Goal: Transaction & Acquisition: Purchase product/service

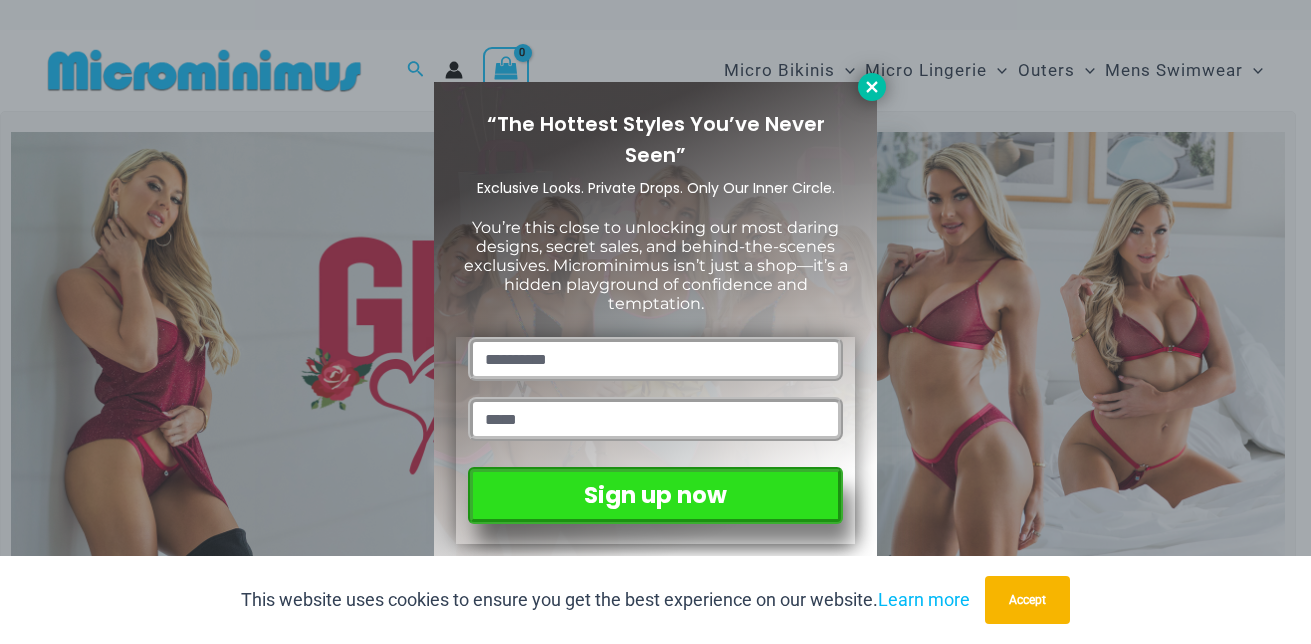
click at [872, 92] on icon at bounding box center [872, 87] width 18 height 18
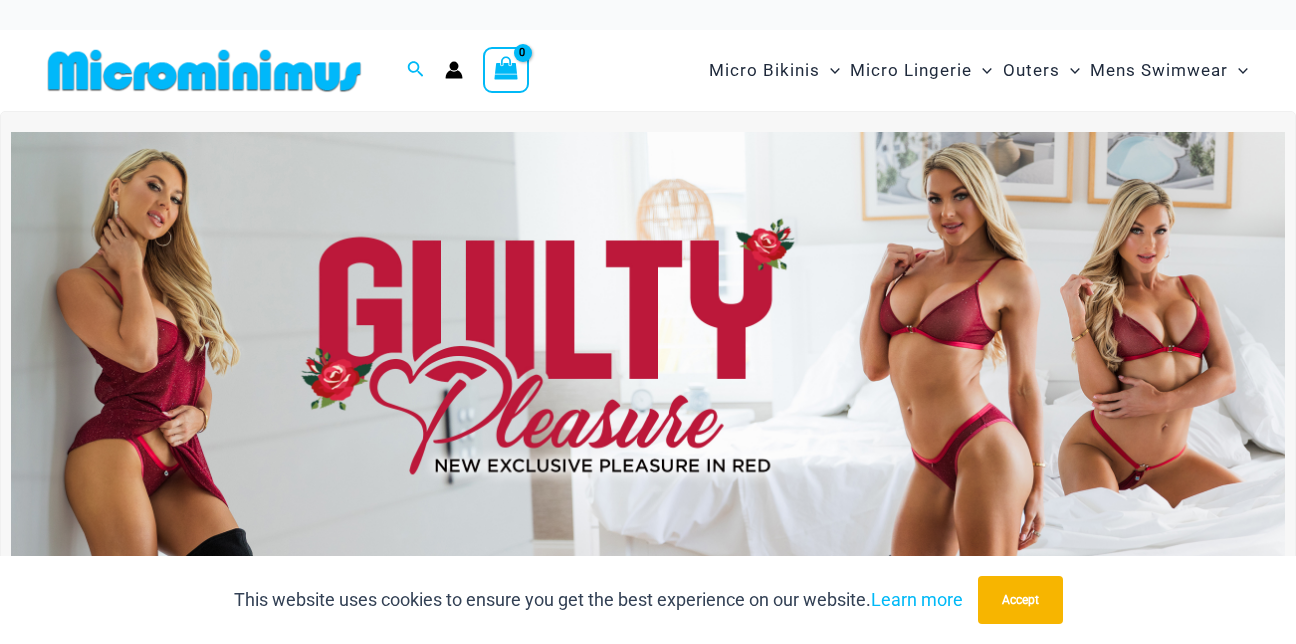
click at [788, 333] on img at bounding box center [648, 348] width 1274 height 433
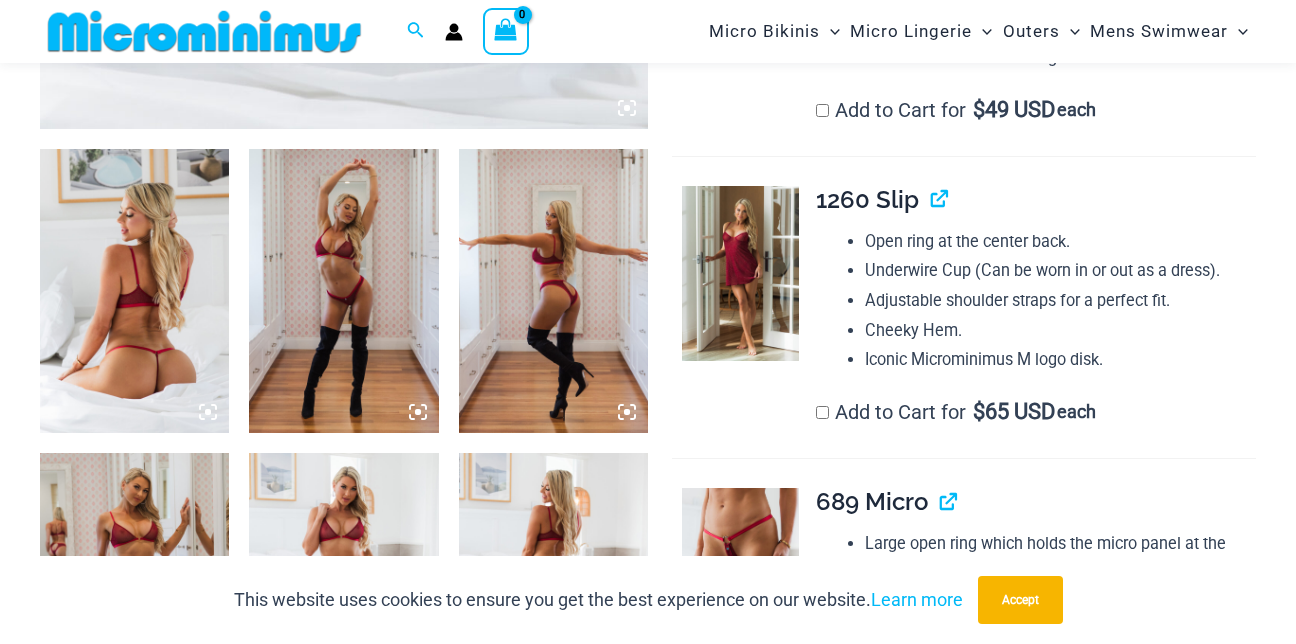
scroll to position [901, 0]
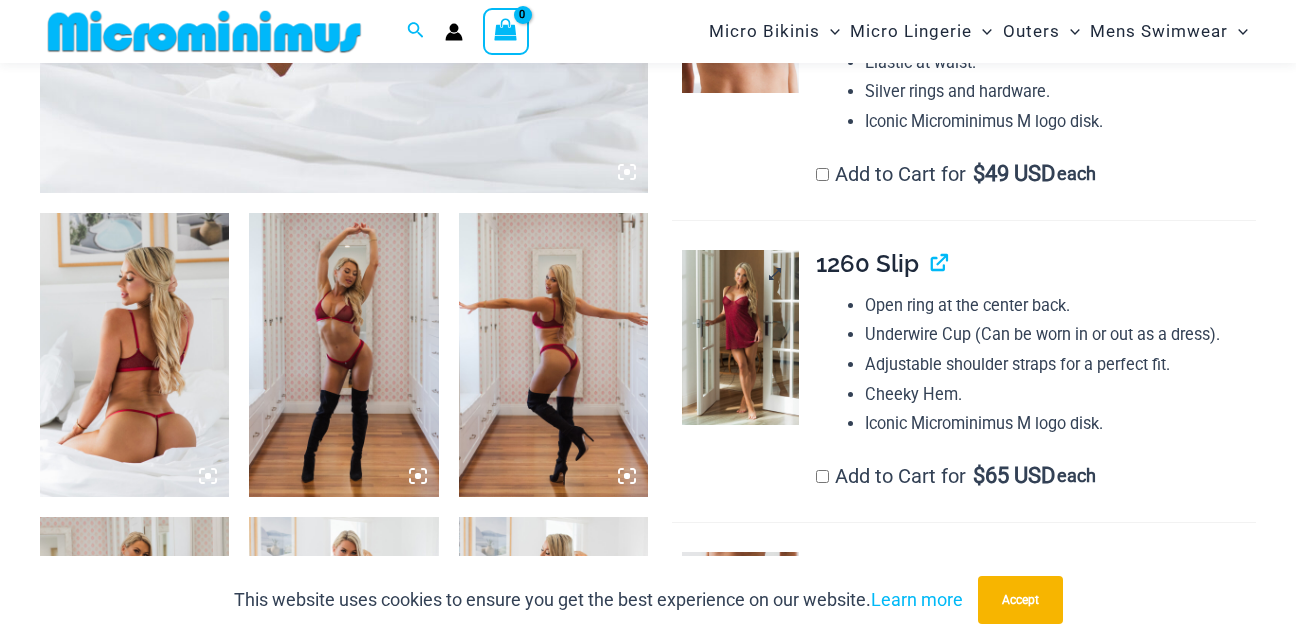
click at [759, 309] on img at bounding box center [740, 337] width 117 height 175
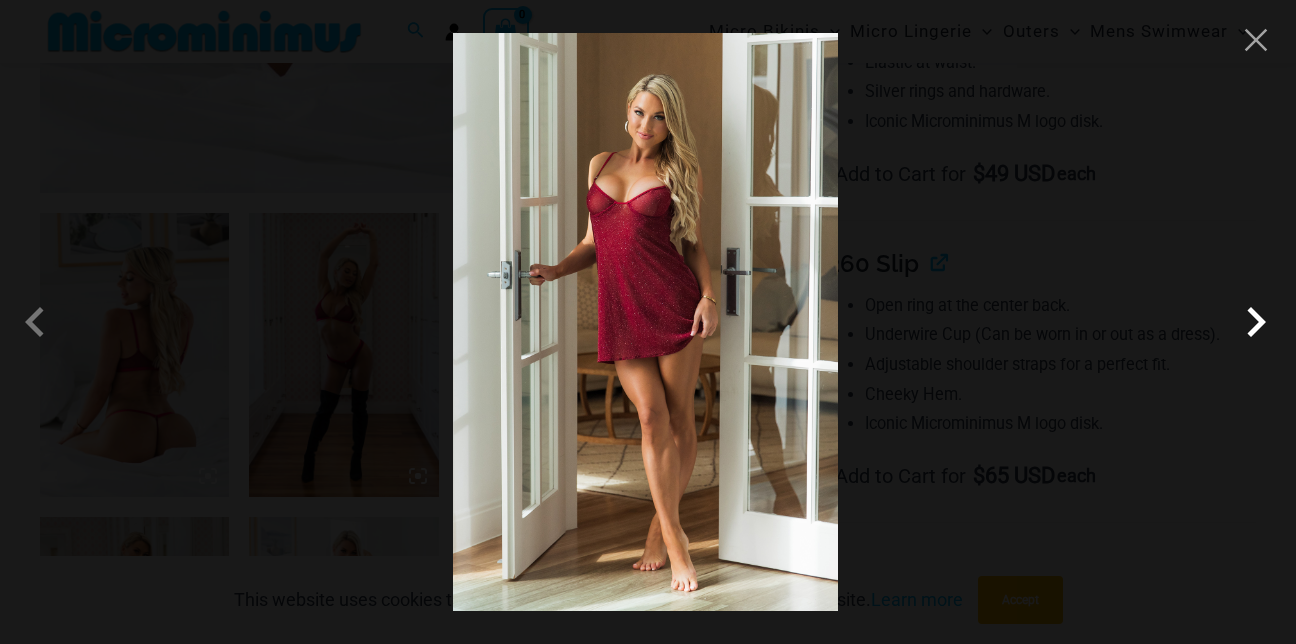
click at [1249, 337] on span at bounding box center [1256, 322] width 60 height 60
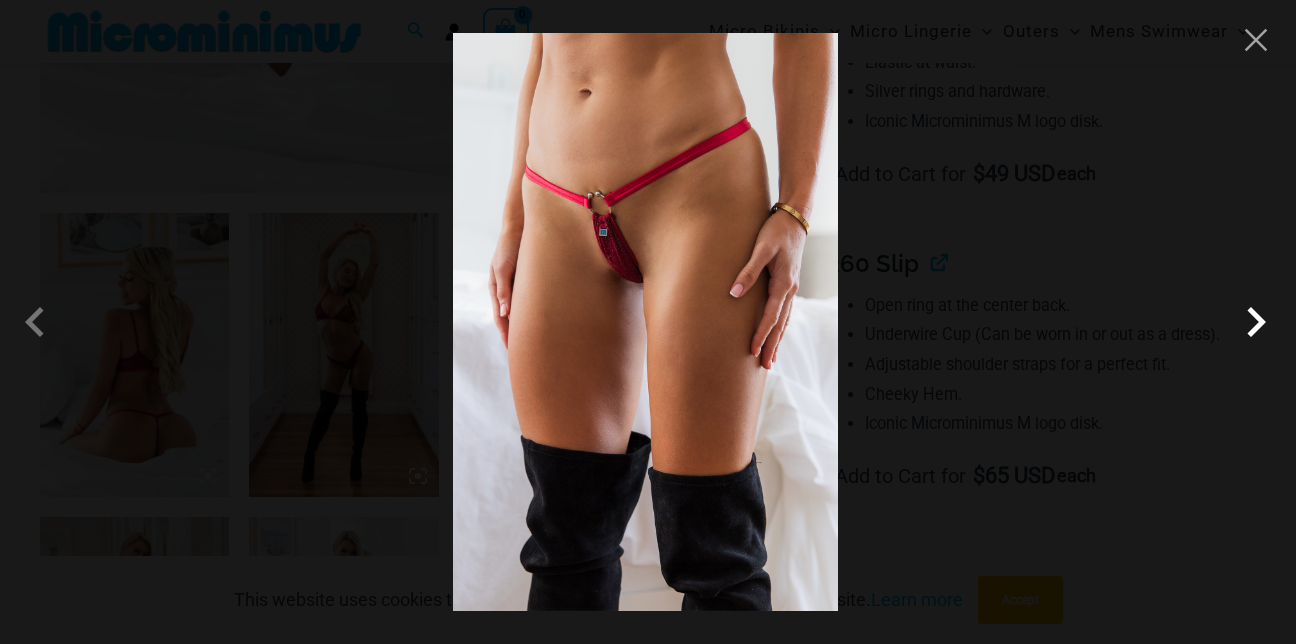
click at [1249, 336] on span at bounding box center [1256, 322] width 60 height 60
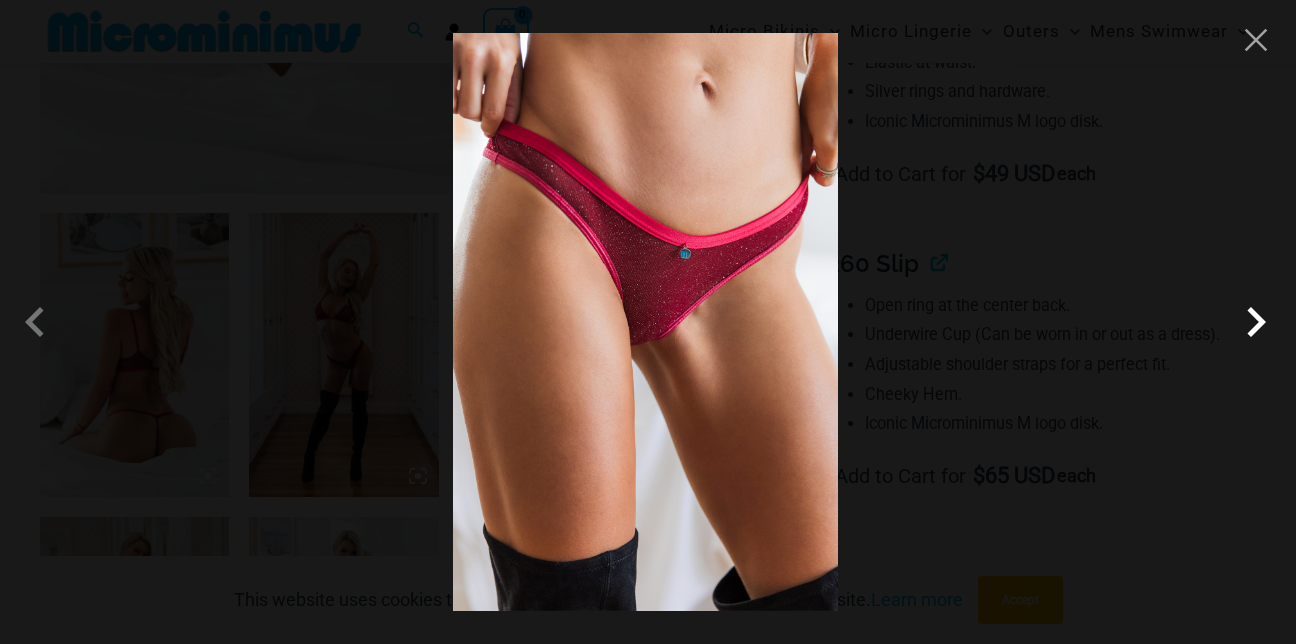
click at [1249, 336] on span at bounding box center [1256, 322] width 60 height 60
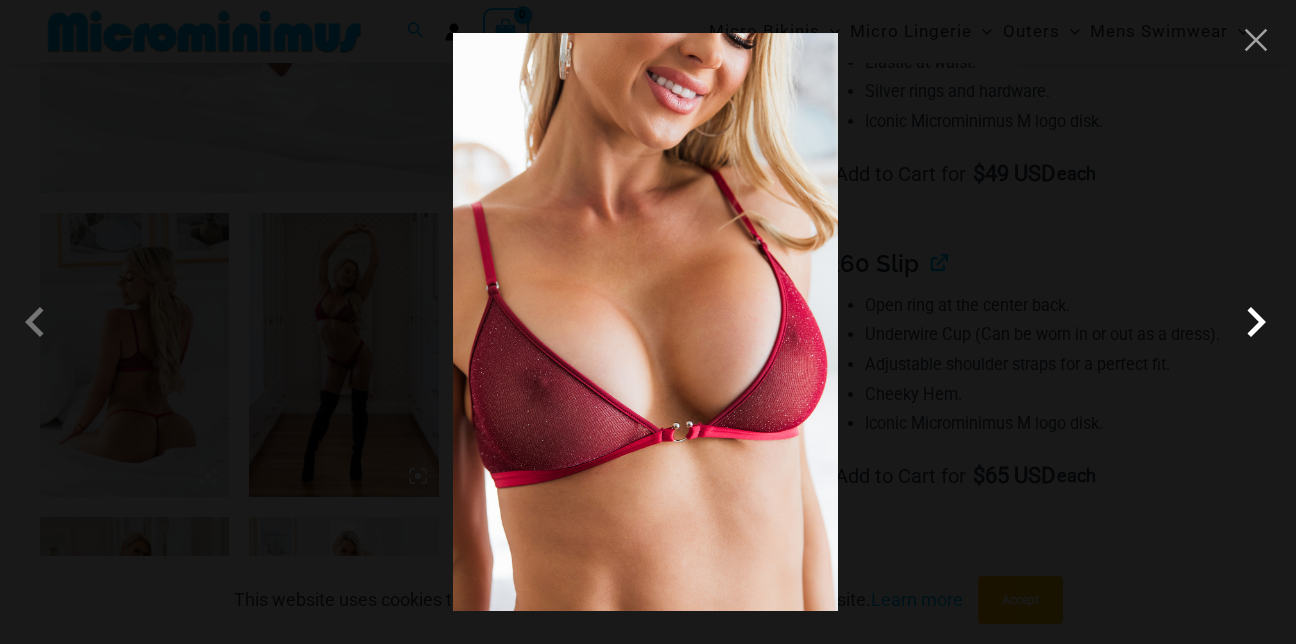
click at [1249, 336] on span at bounding box center [1256, 322] width 60 height 60
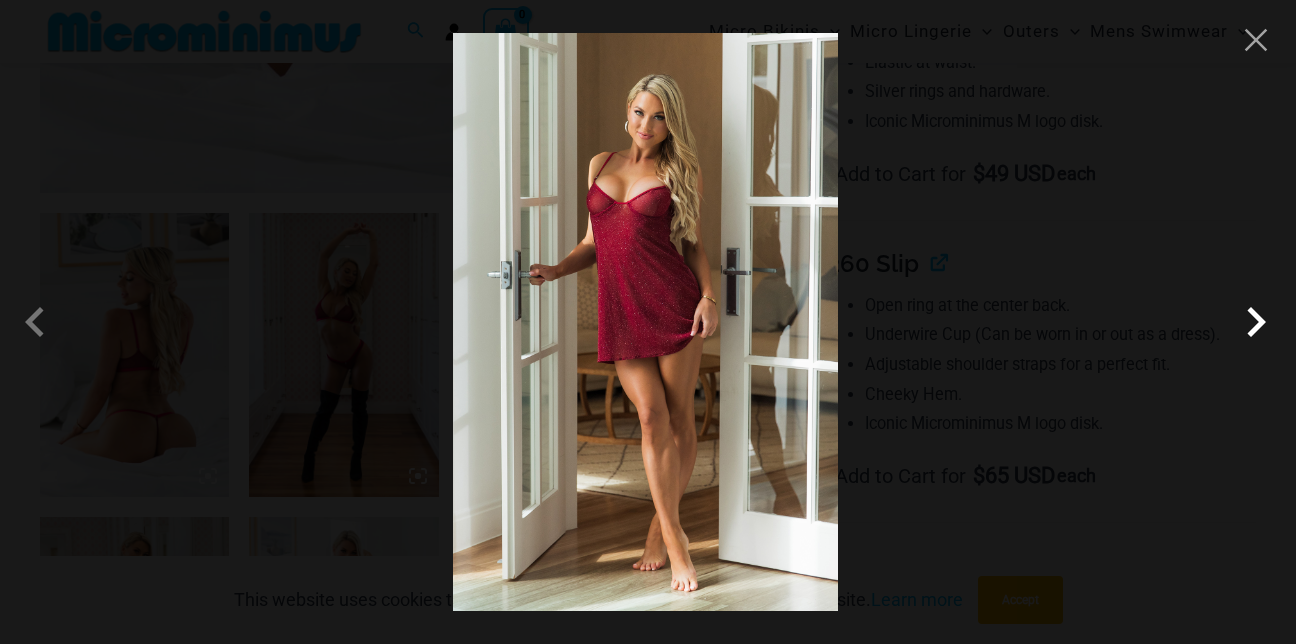
click at [1249, 335] on span at bounding box center [1256, 322] width 60 height 60
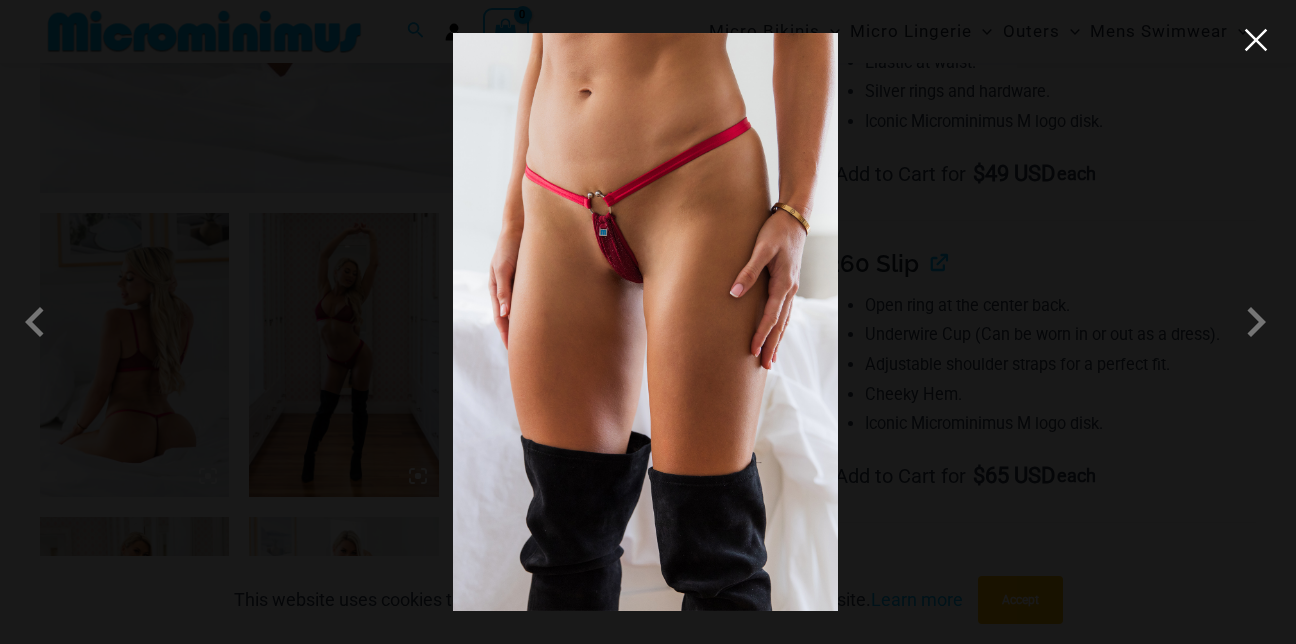
click at [1258, 34] on button "Close" at bounding box center [1256, 40] width 30 height 30
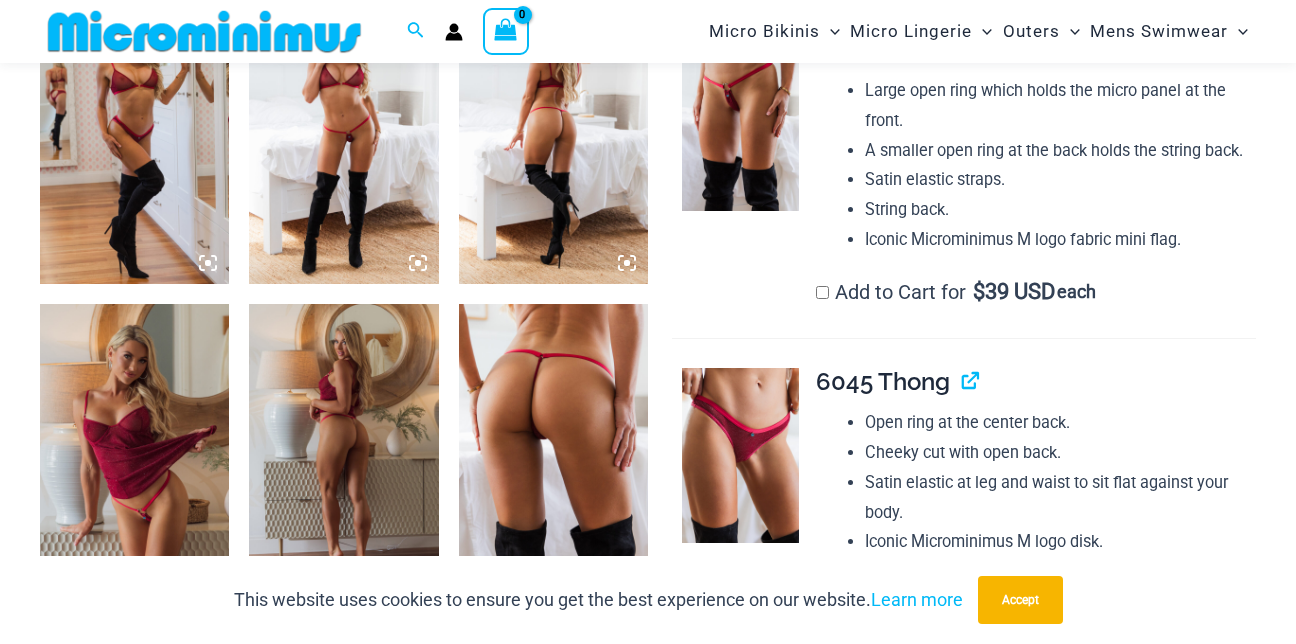
scroll to position [1430, 0]
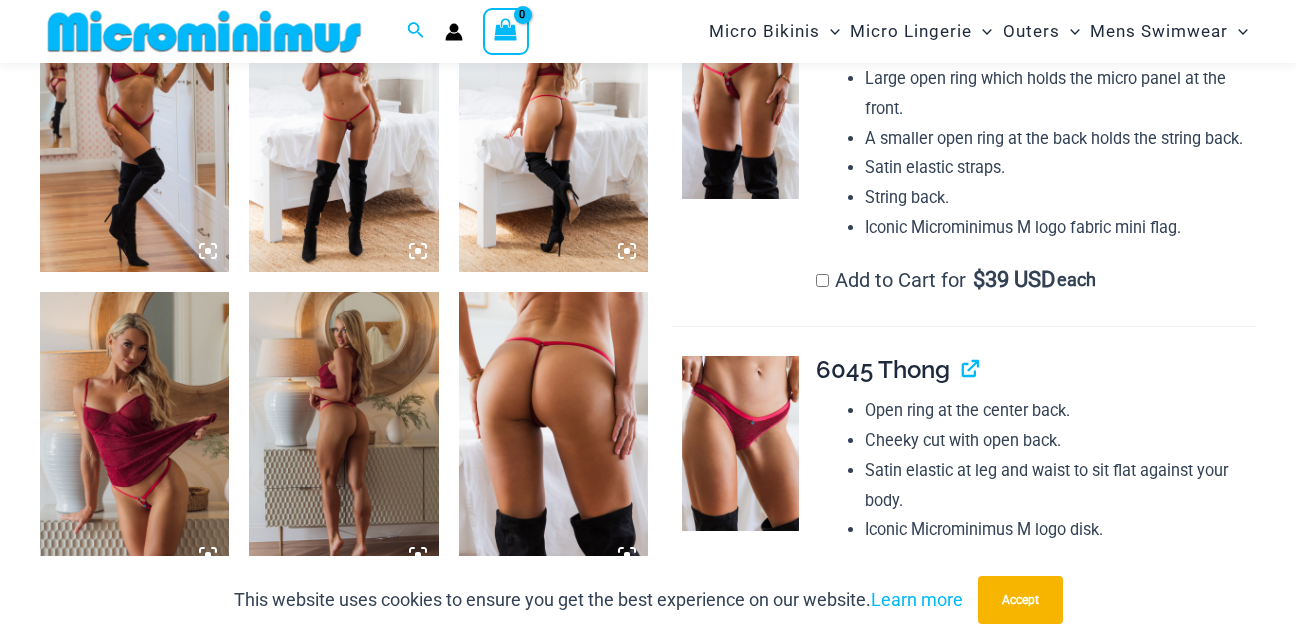
click at [556, 374] on img at bounding box center [553, 434] width 189 height 284
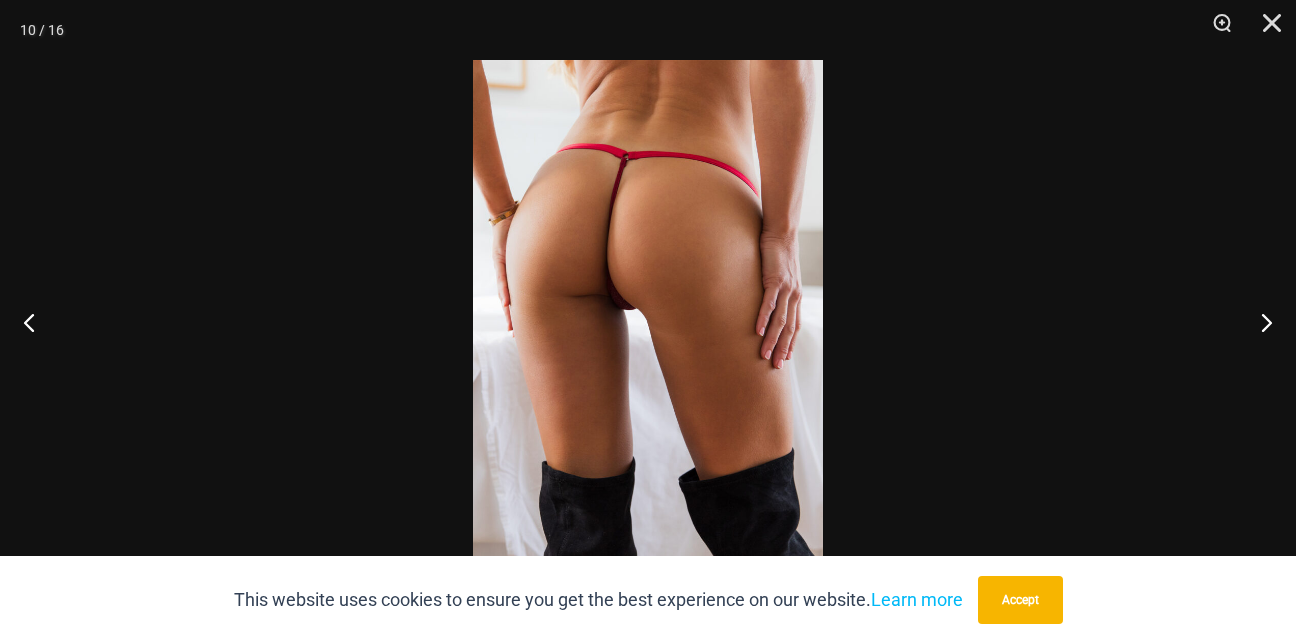
click at [685, 346] on img at bounding box center [648, 322] width 350 height 524
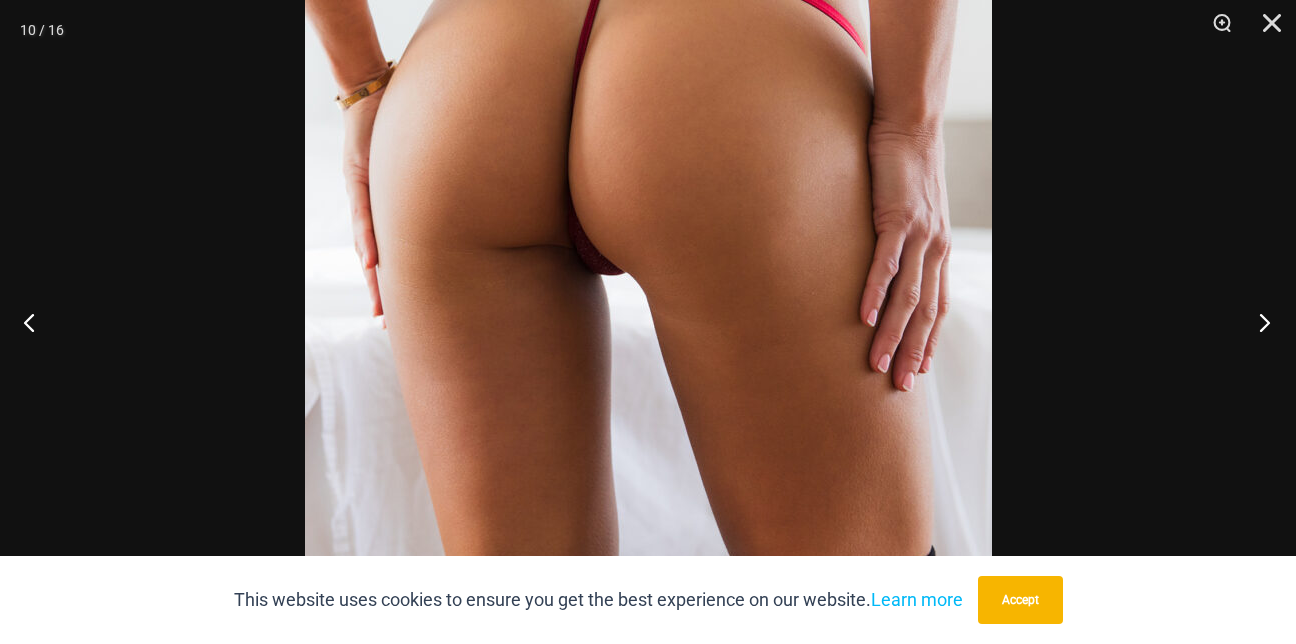
click at [1265, 325] on button "Next" at bounding box center [1258, 322] width 75 height 100
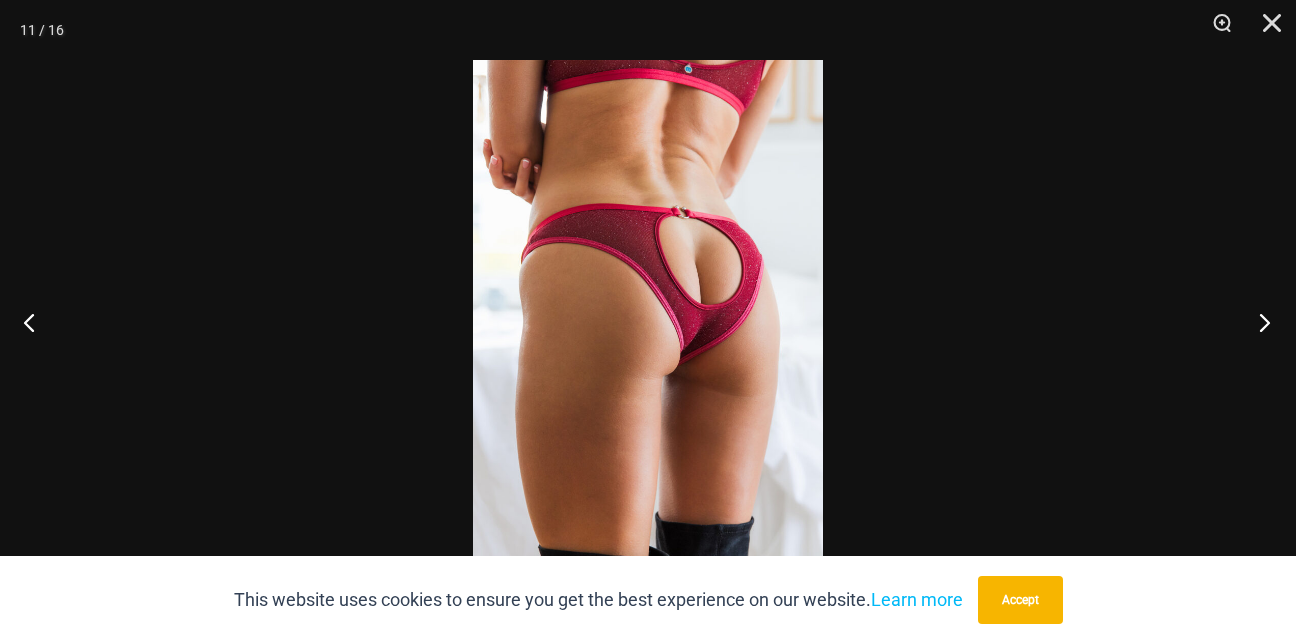
click at [1265, 325] on button "Next" at bounding box center [1258, 322] width 75 height 100
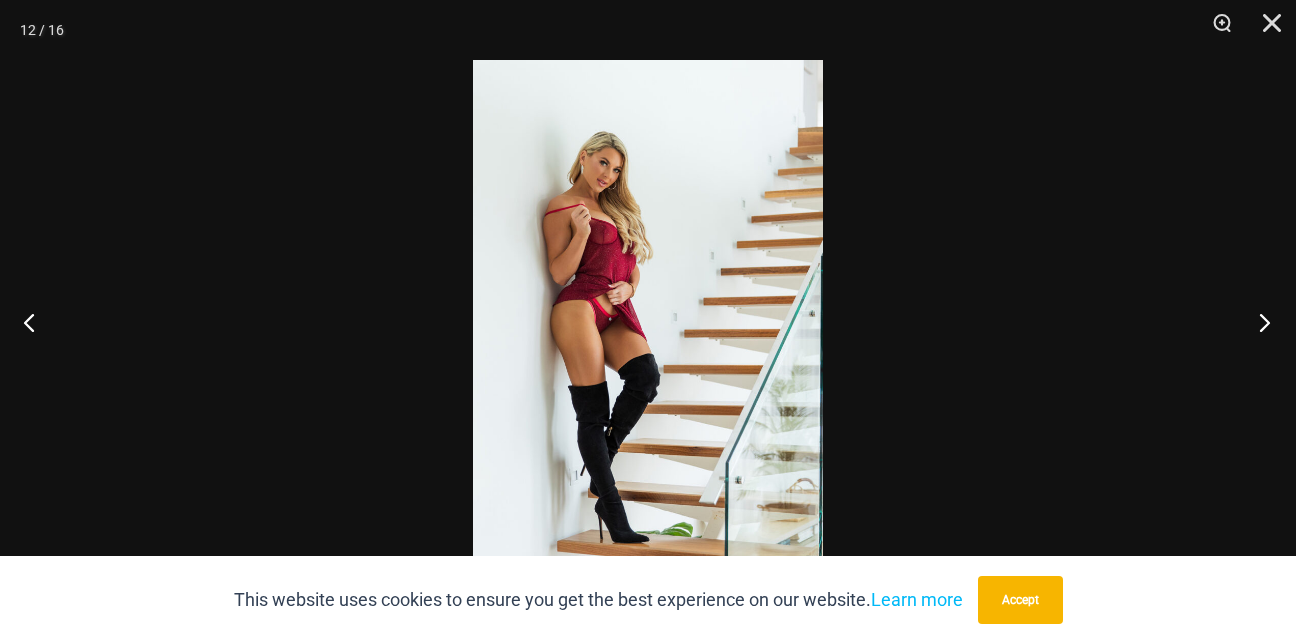
click at [1265, 325] on button "Next" at bounding box center [1258, 322] width 75 height 100
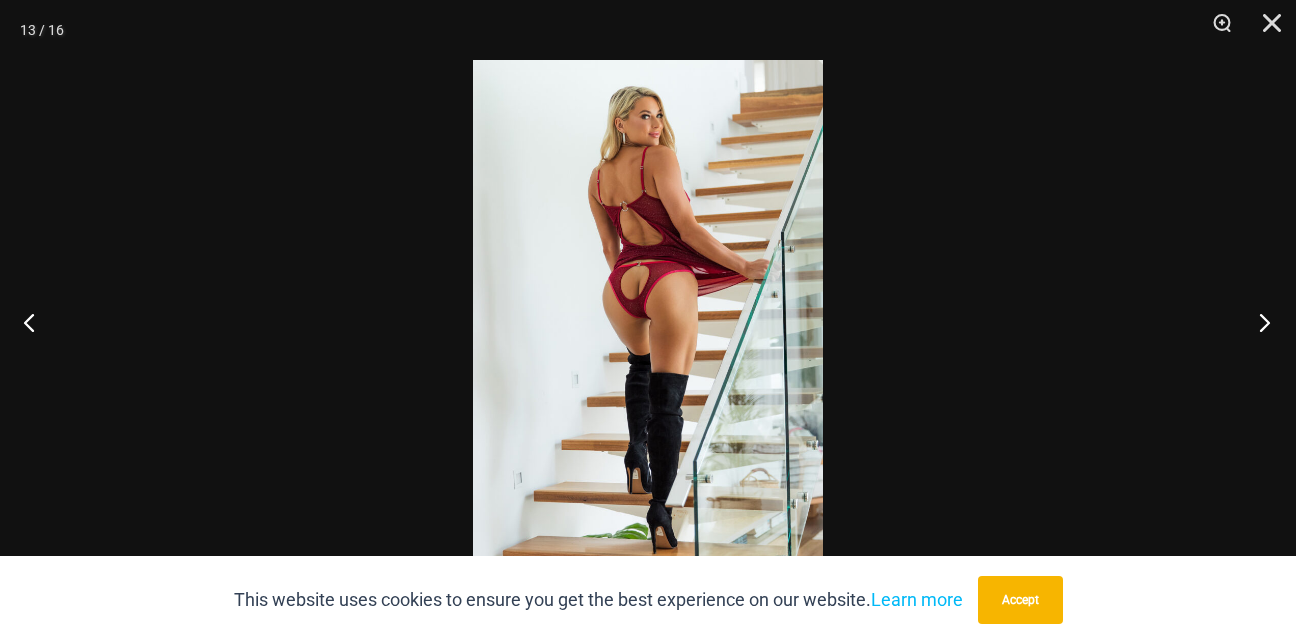
click at [1265, 325] on button "Next" at bounding box center [1258, 322] width 75 height 100
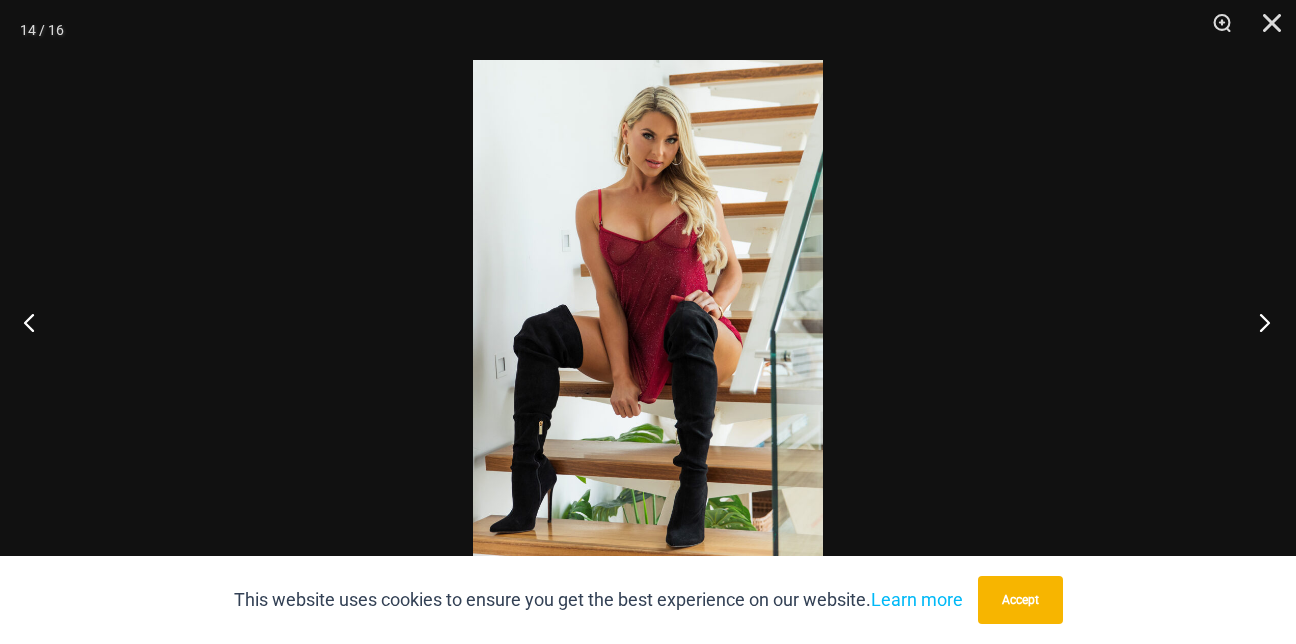
click at [1265, 325] on button "Next" at bounding box center [1258, 322] width 75 height 100
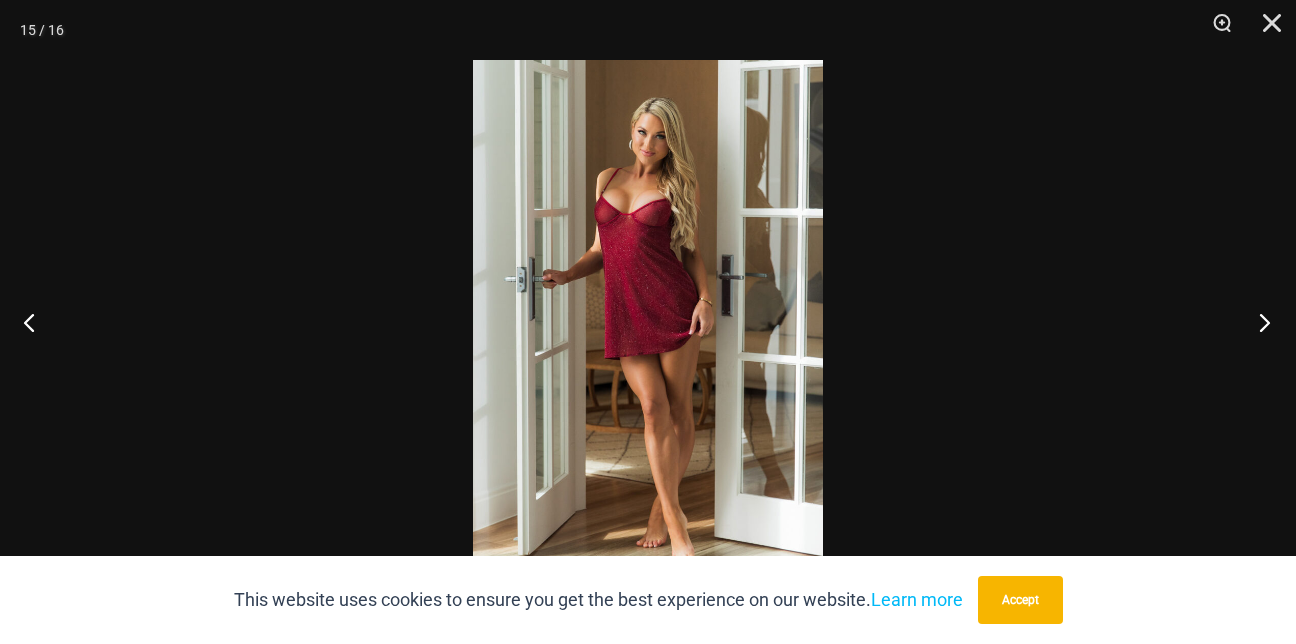
click at [1265, 325] on button "Next" at bounding box center [1258, 322] width 75 height 100
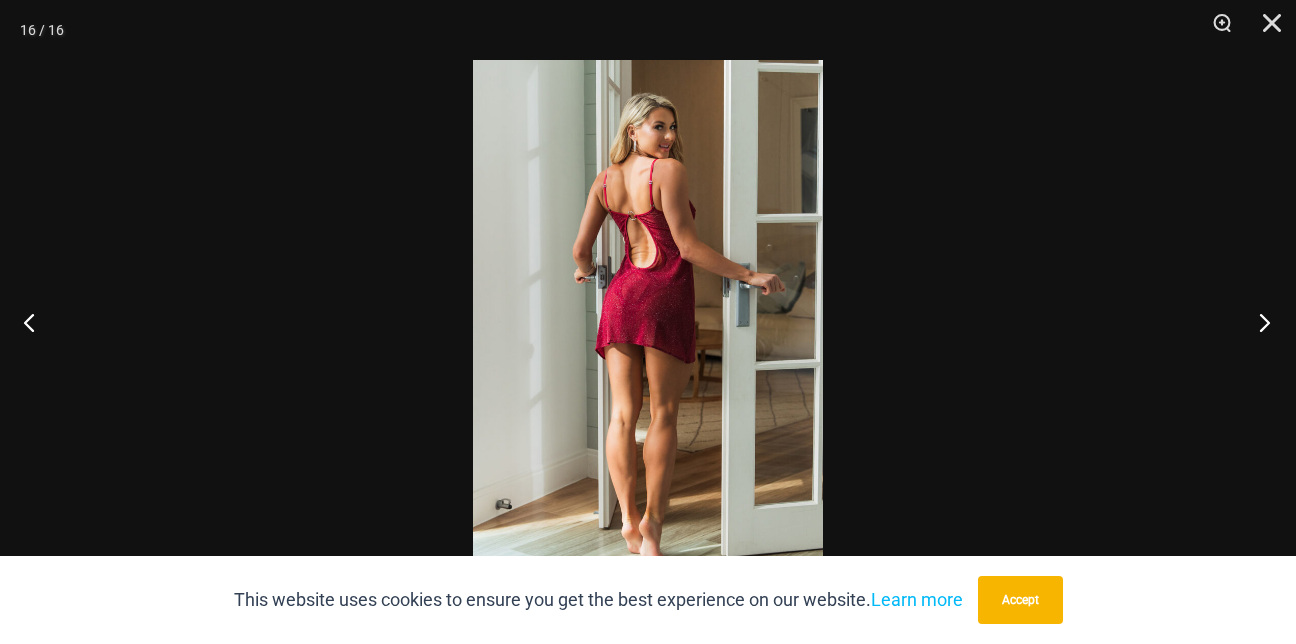
click at [1265, 325] on button "Next" at bounding box center [1258, 322] width 75 height 100
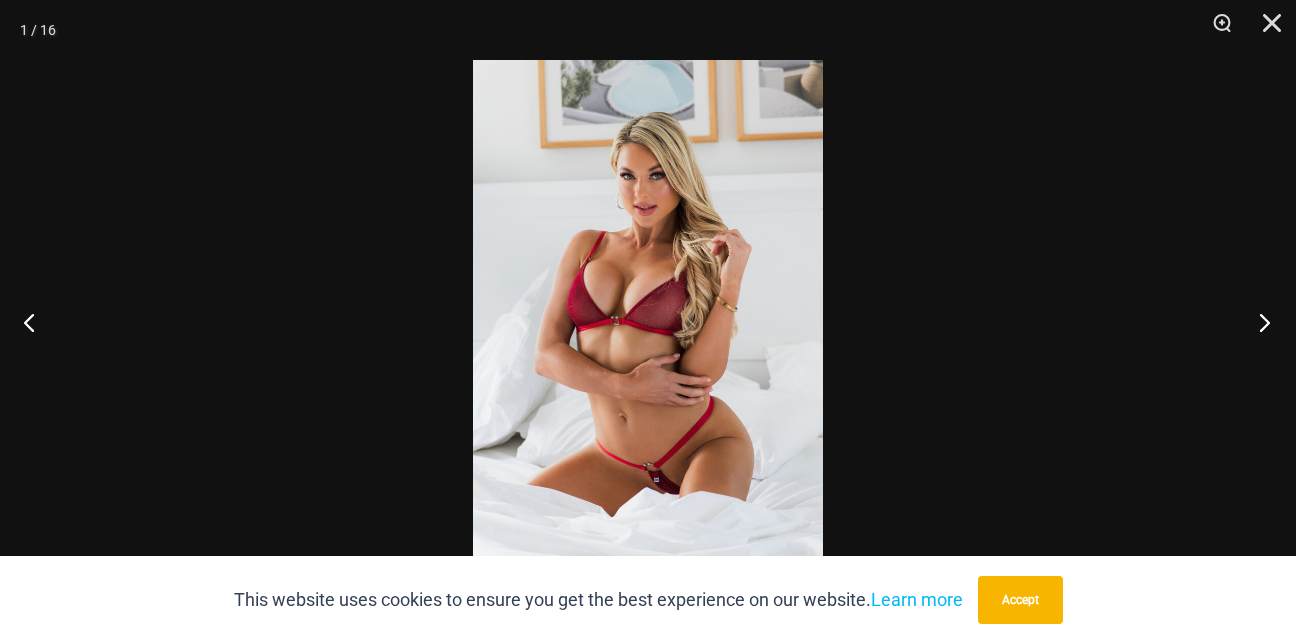
click at [1265, 325] on button "Next" at bounding box center [1258, 322] width 75 height 100
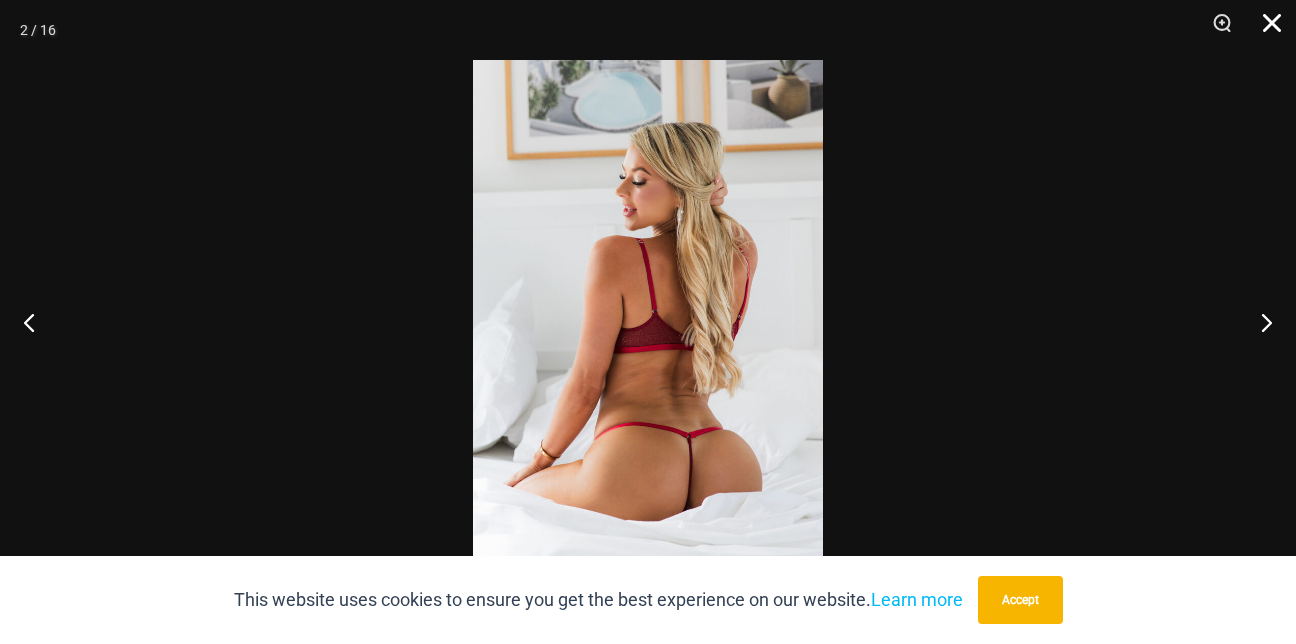
click at [1277, 17] on button "Close" at bounding box center [1265, 30] width 50 height 60
